Goal: Task Accomplishment & Management: Complete application form

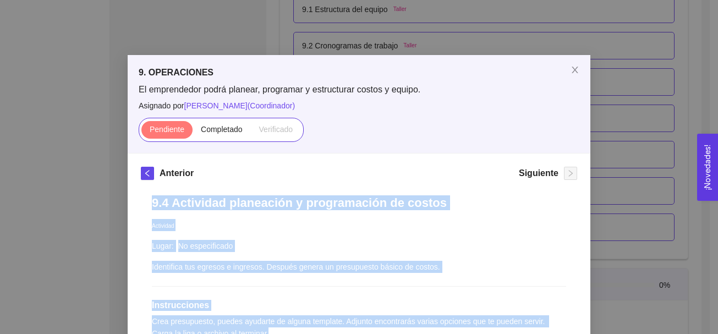
scroll to position [152, 0]
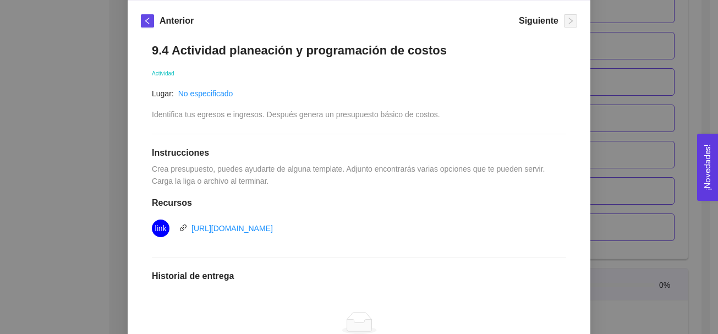
drag, startPoint x: 0, startPoint y: 0, endPoint x: 387, endPoint y: 294, distance: 486.4
click at [387, 294] on div "No hay datos" at bounding box center [359, 331] width 414 height 91
click at [243, 277] on h1 "Historial de entrega" at bounding box center [359, 276] width 414 height 11
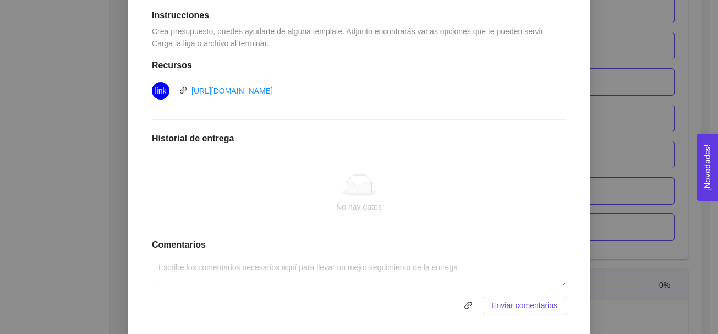
scroll to position [319, 0]
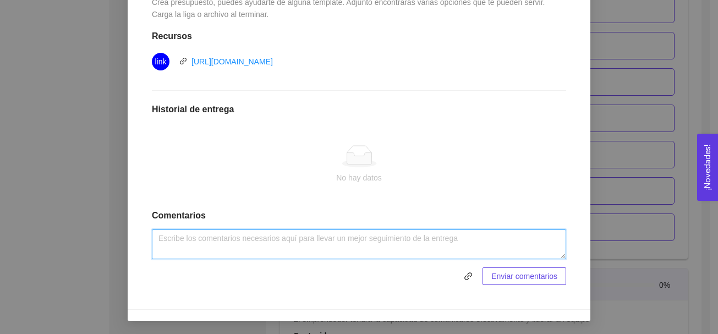
click at [292, 242] on textarea at bounding box center [359, 245] width 414 height 30
paste textarea "INGRESOS: Ingreso por venta de terreno $ 200,000 Actividades fuera [PERSON_NAME…"
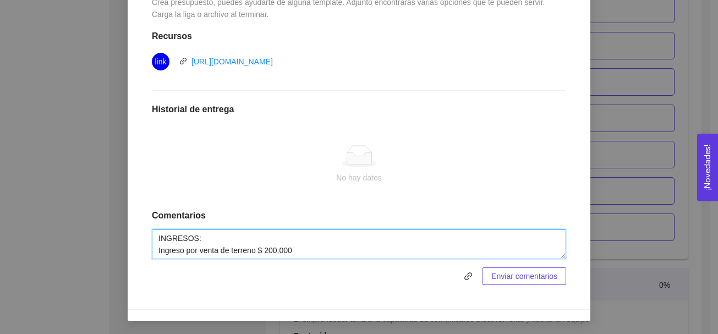
scroll to position [154, 0]
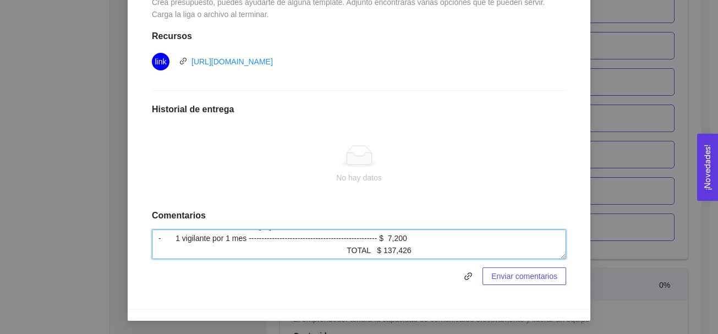
type textarea "INGRESOS: Ingreso por venta de terreno $ 200,000 Actividades fuera [PERSON_NAME…"
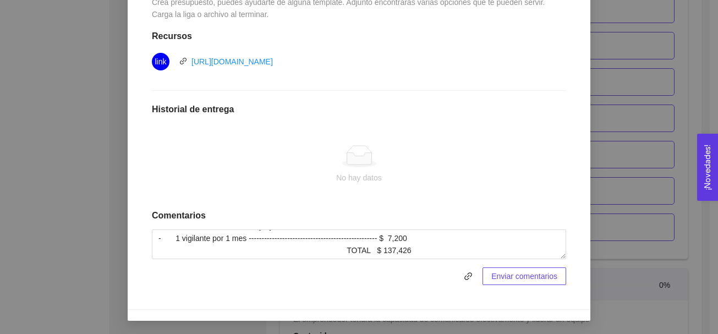
click at [498, 276] on span "Enviar comentarios" at bounding box center [525, 276] width 66 height 12
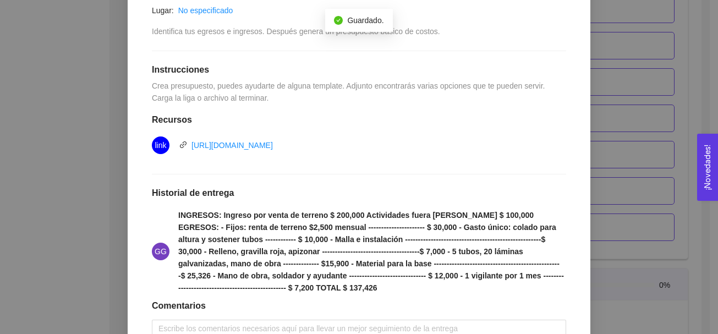
scroll to position [326, 0]
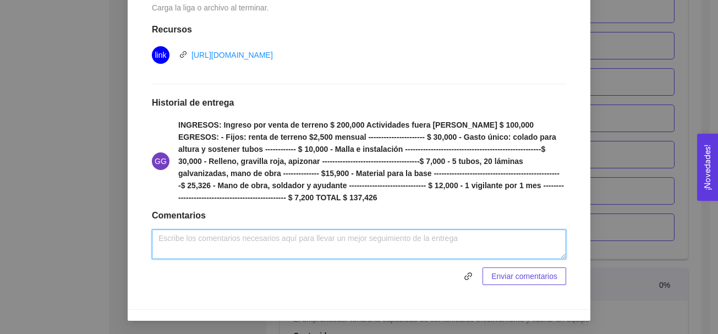
click at [423, 248] on textarea at bounding box center [359, 245] width 414 height 30
type textarea "Actividad realizada."
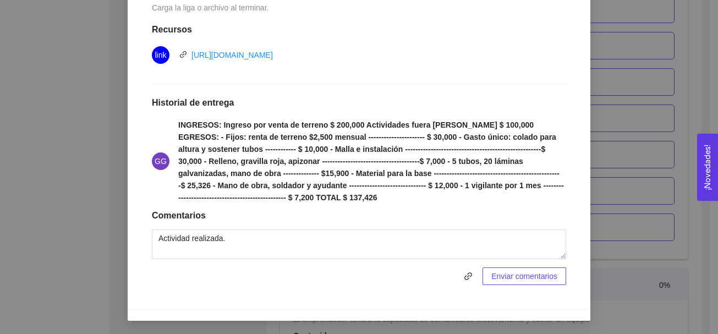
click at [532, 274] on span "Enviar comentarios" at bounding box center [525, 276] width 66 height 12
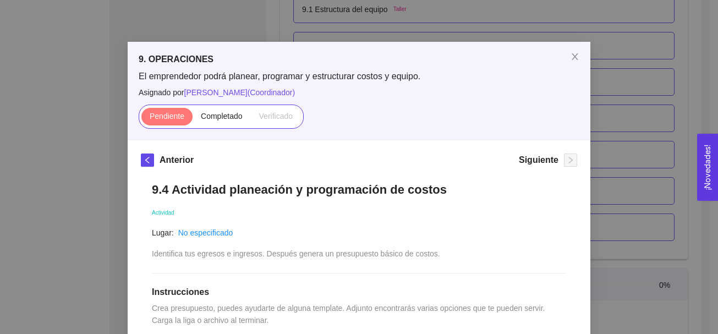
scroll to position [12, 0]
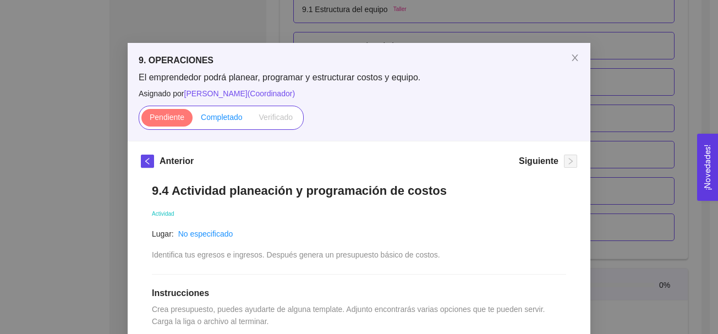
click at [209, 118] on span "Completado" at bounding box center [222, 117] width 42 height 9
click at [193, 120] on input "Completado" at bounding box center [193, 120] width 0 height 0
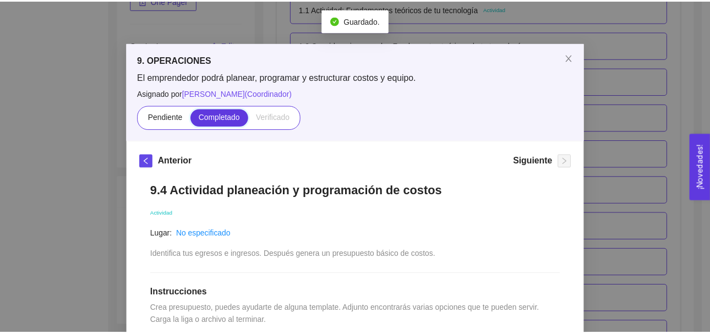
scroll to position [3796, 0]
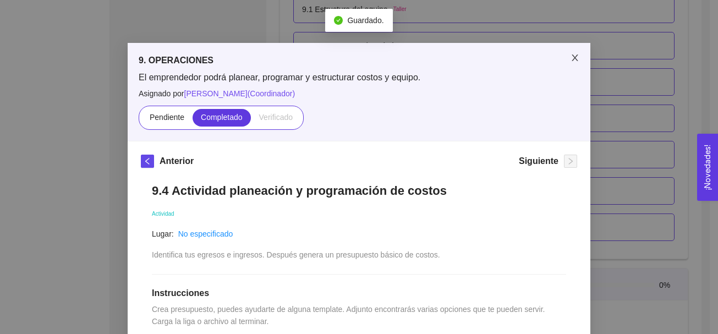
click at [570, 53] on span "Close" at bounding box center [575, 58] width 31 height 31
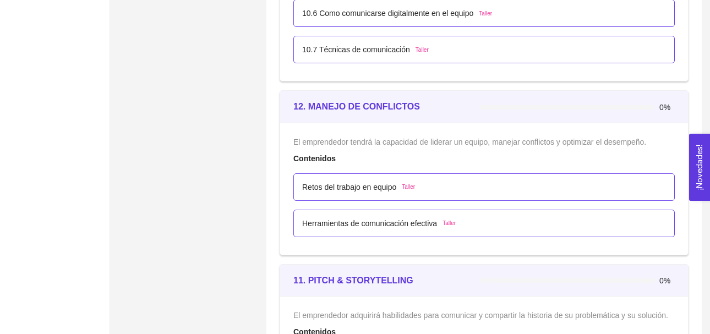
scroll to position [4311, 0]
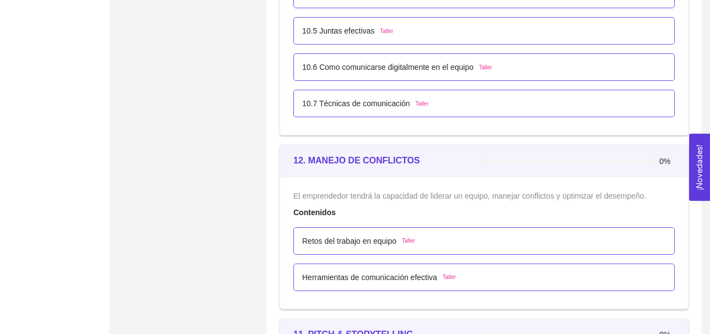
click at [391, 58] on div "10.6 Como comunicarse digitalmente en el equipo Taller" at bounding box center [483, 67] width 381 height 28
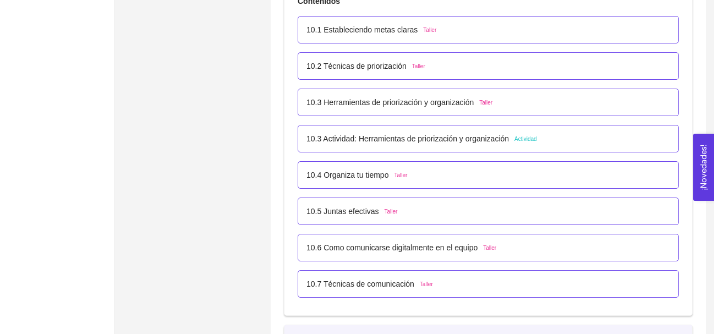
scroll to position [4103, 0]
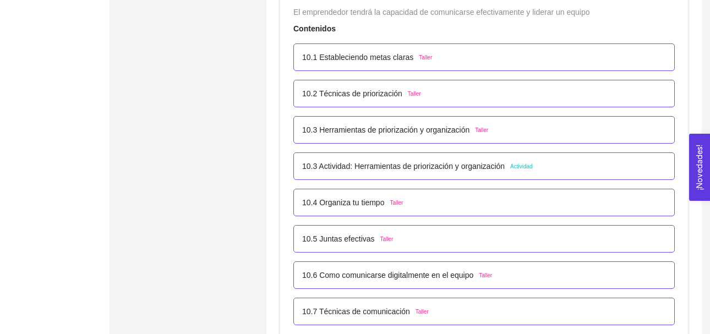
click at [518, 167] on span "Actividad" at bounding box center [521, 166] width 23 height 9
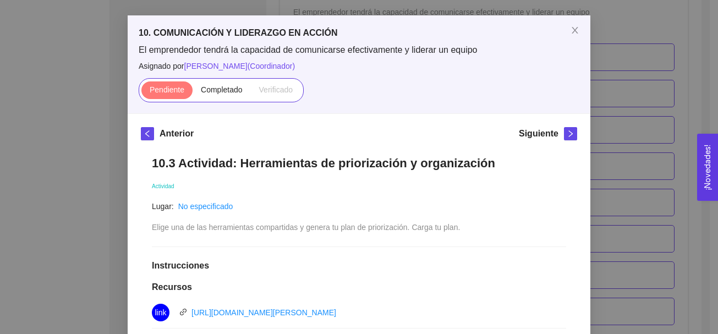
scroll to position [36, 0]
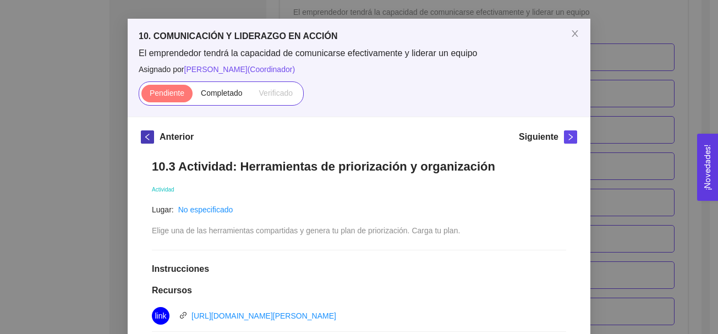
click at [144, 137] on icon "left" at bounding box center [148, 137] width 8 height 8
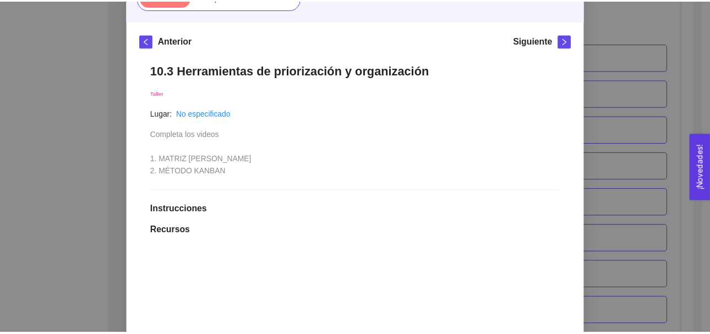
scroll to position [0, 0]
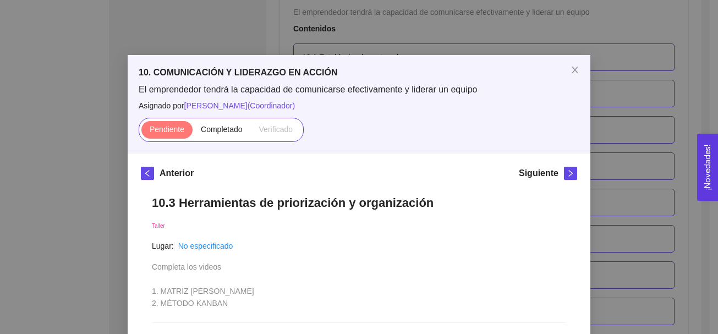
click at [635, 60] on div "10. COMUNICACIÓN Y LIDERAZGO EN ACCIÓN El emprendedor tendrá la capacidad de co…" at bounding box center [359, 167] width 718 height 334
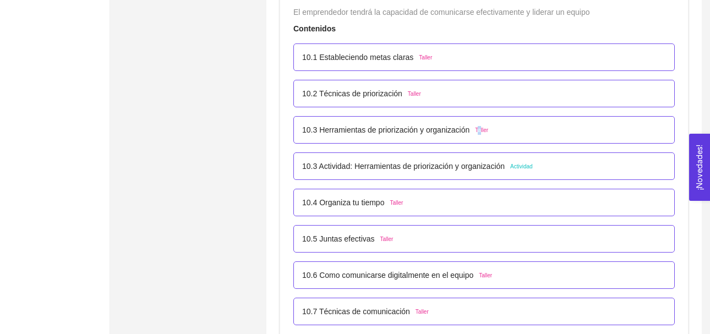
click at [478, 132] on span "Taller" at bounding box center [481, 130] width 13 height 9
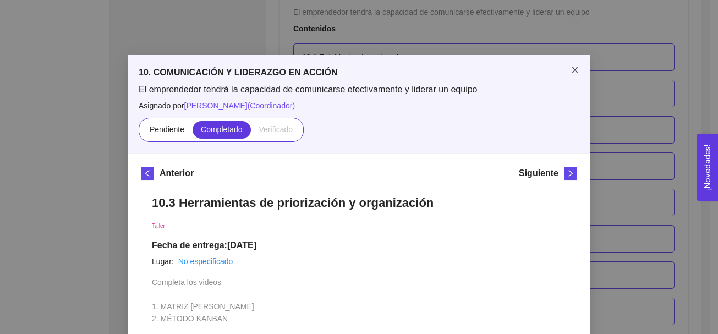
click at [574, 69] on icon "close" at bounding box center [575, 69] width 9 height 9
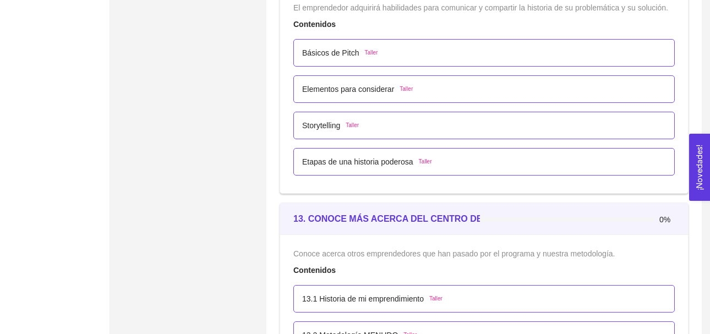
scroll to position [4736, 0]
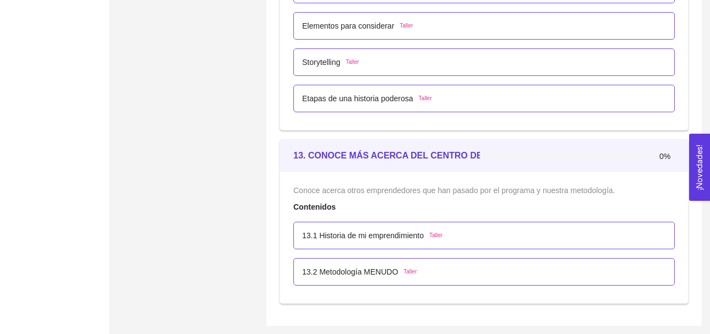
click at [440, 236] on span "Taller" at bounding box center [435, 235] width 13 height 9
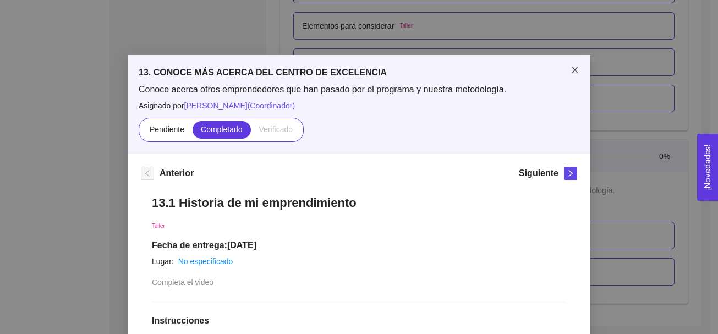
click at [571, 70] on icon "close" at bounding box center [575, 69] width 9 height 9
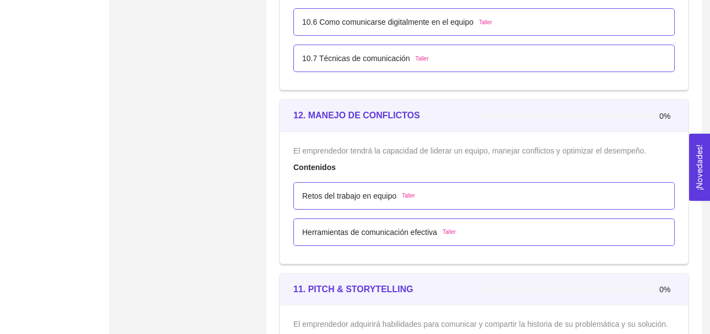
scroll to position [4384, 0]
